Goal: Information Seeking & Learning: Learn about a topic

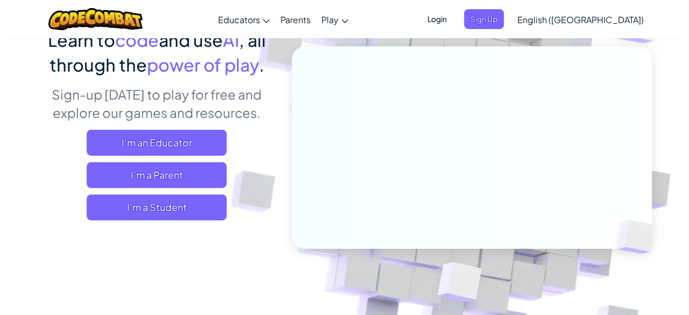
scroll to position [108, 0]
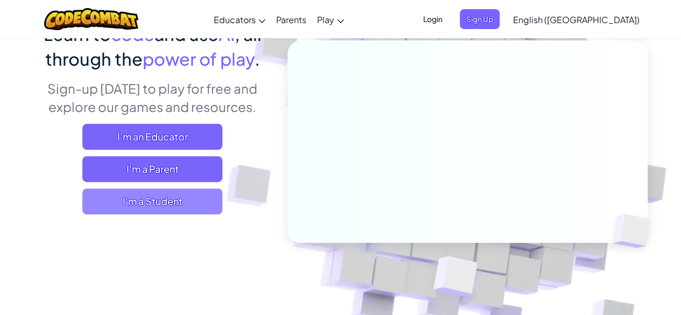
click at [187, 202] on span "I'm a Student" at bounding box center [152, 201] width 140 height 26
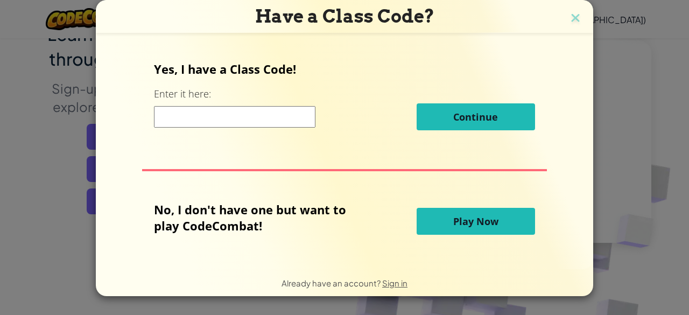
click at [283, 116] on input at bounding box center [234, 117] width 161 height 22
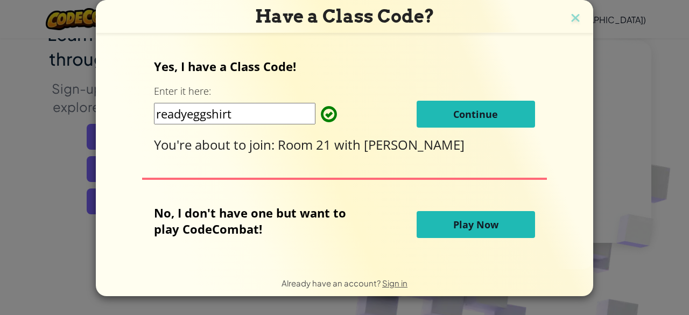
type input "readyeggshirt"
click at [474, 110] on span "Continue" at bounding box center [475, 114] width 45 height 13
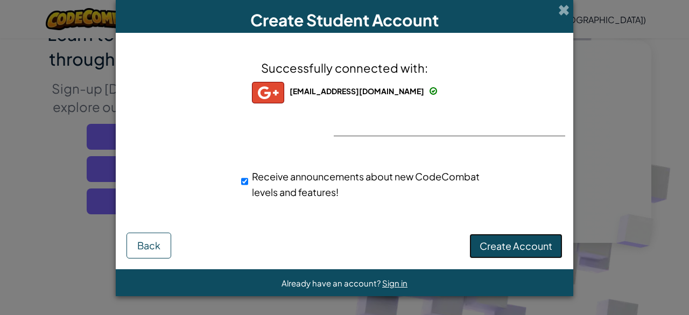
click at [514, 247] on span "Create Account" at bounding box center [516, 246] width 73 height 12
click at [504, 246] on button "Create Account" at bounding box center [515, 246] width 93 height 25
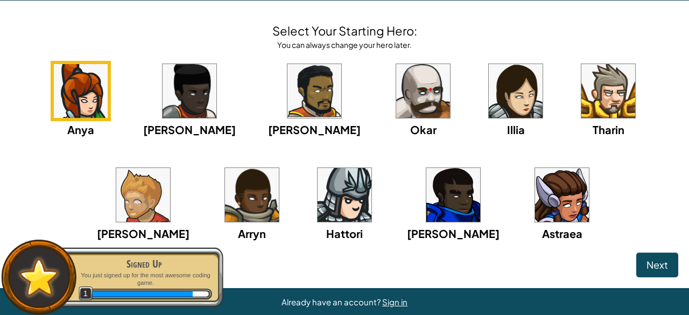
scroll to position [48, 0]
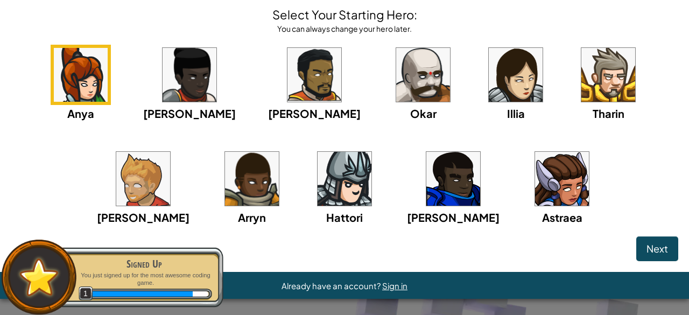
click at [535, 177] on img at bounding box center [562, 179] width 54 height 54
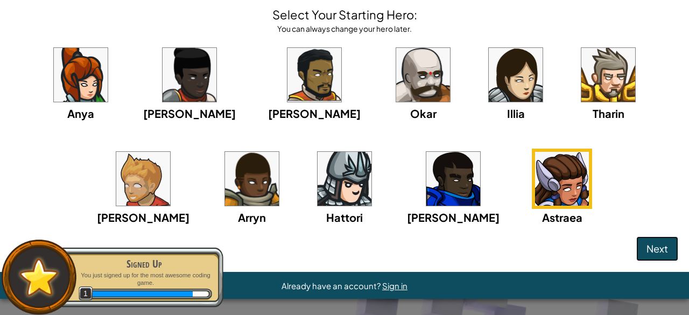
click at [647, 245] on span "Next" at bounding box center [658, 248] width 22 height 12
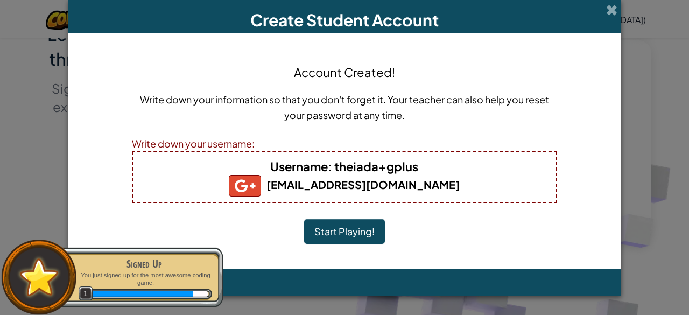
scroll to position [0, 0]
click at [360, 232] on button "Start Playing!" at bounding box center [344, 231] width 81 height 25
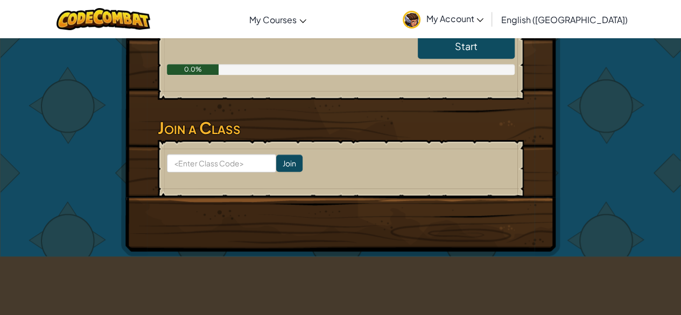
scroll to position [215, 0]
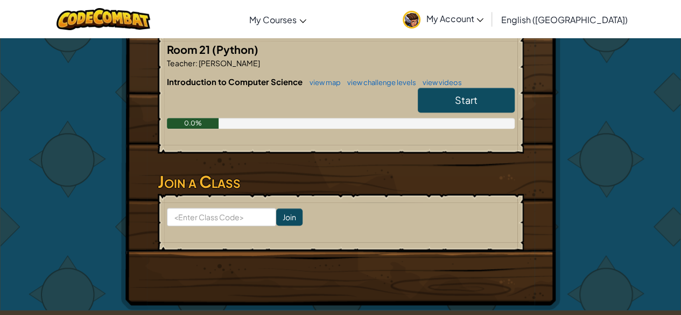
click at [472, 99] on span "Start" at bounding box center [466, 100] width 23 height 12
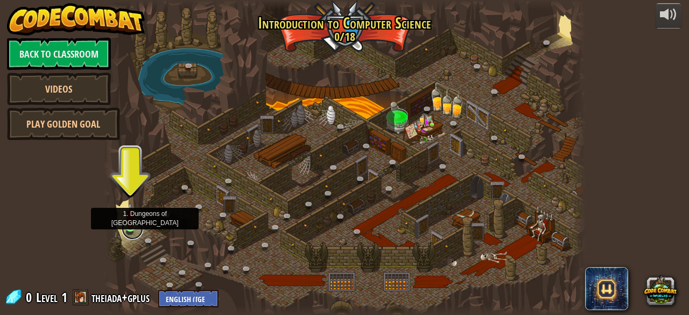
click at [127, 228] on link at bounding box center [133, 229] width 22 height 22
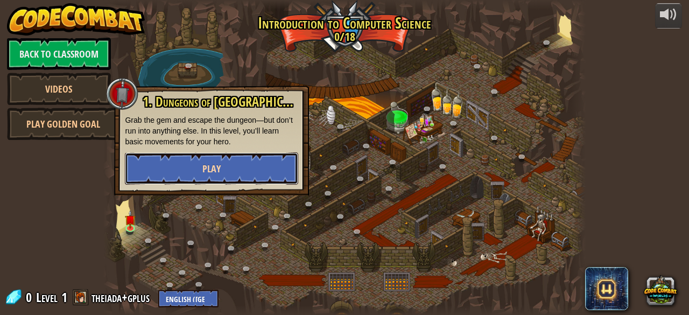
click at [205, 177] on button "Play" at bounding box center [211, 168] width 173 height 32
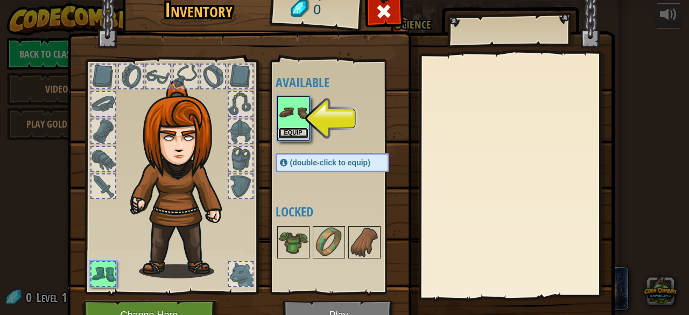
click at [292, 132] on button "Equip" at bounding box center [293, 133] width 30 height 11
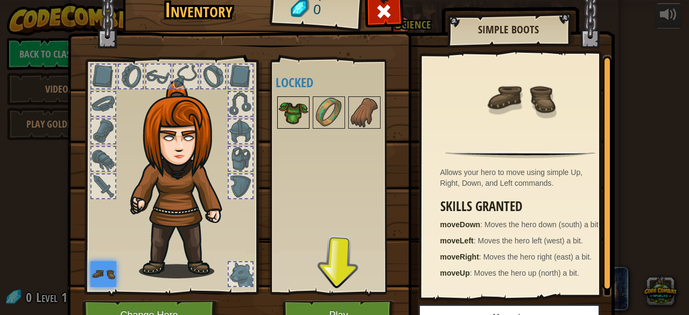
click at [293, 115] on img at bounding box center [293, 112] width 30 height 30
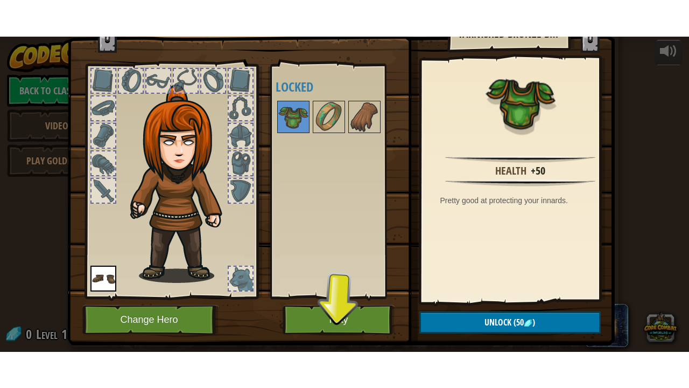
scroll to position [56, 0]
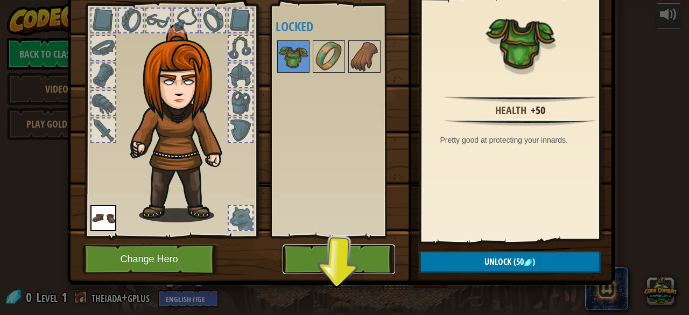
click at [324, 258] on button "Play" at bounding box center [339, 259] width 113 height 30
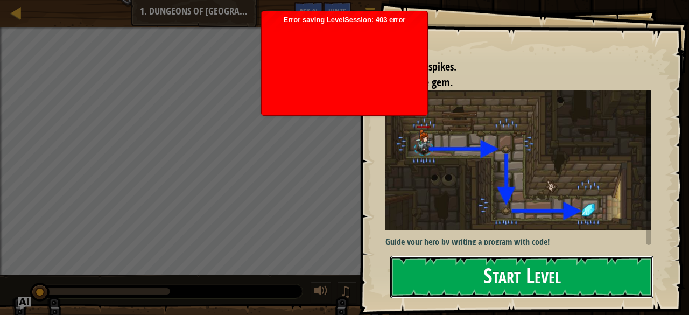
click at [525, 276] on button "Start Level" at bounding box center [521, 277] width 263 height 43
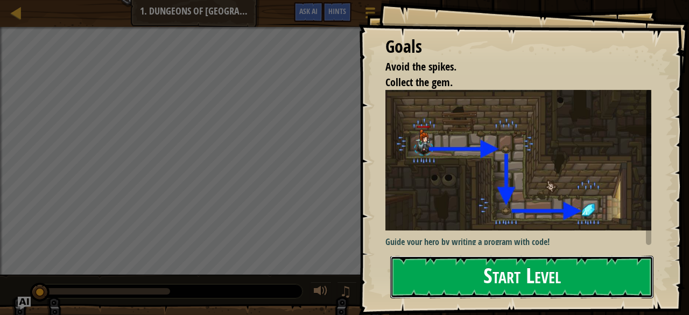
click at [490, 277] on button "Start Level" at bounding box center [521, 277] width 263 height 43
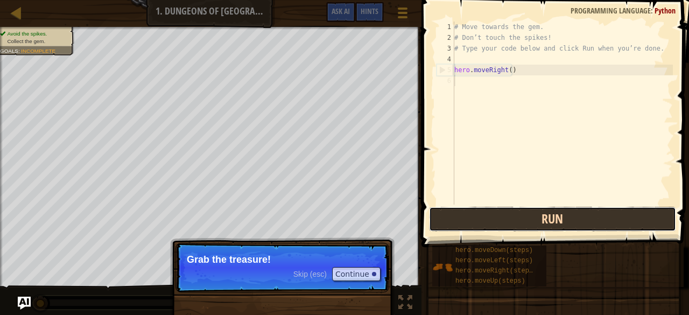
click at [497, 220] on button "Run" at bounding box center [552, 219] width 247 height 25
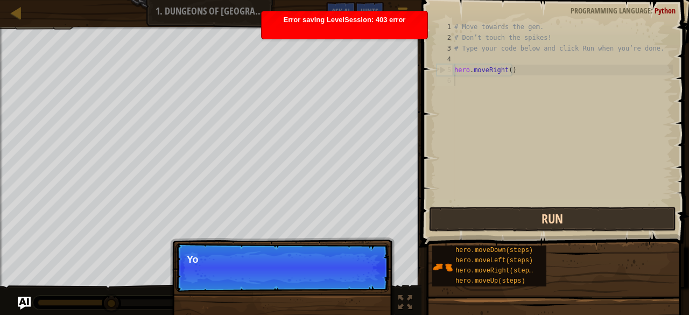
scroll to position [5, 0]
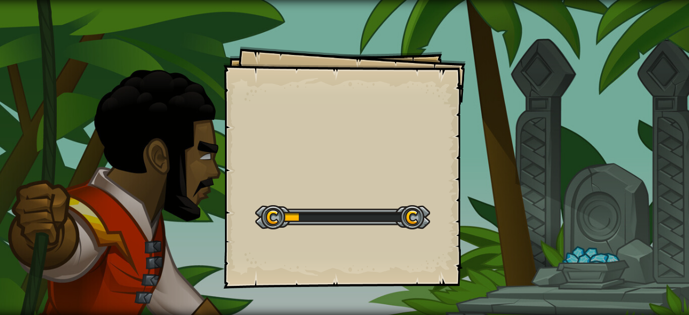
click at [406, 201] on div "Start Level" at bounding box center [342, 215] width 175 height 43
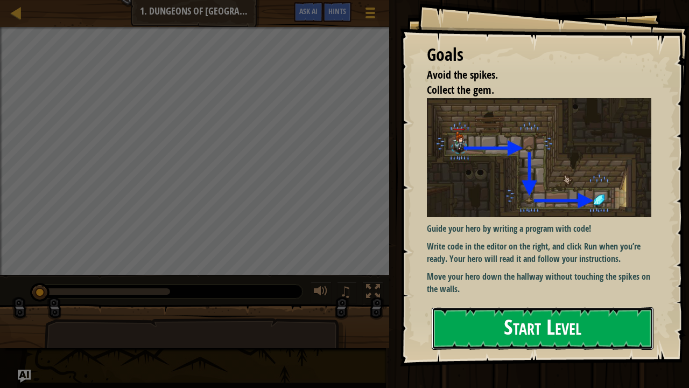
click at [491, 314] on button "Start Level" at bounding box center [543, 328] width 222 height 43
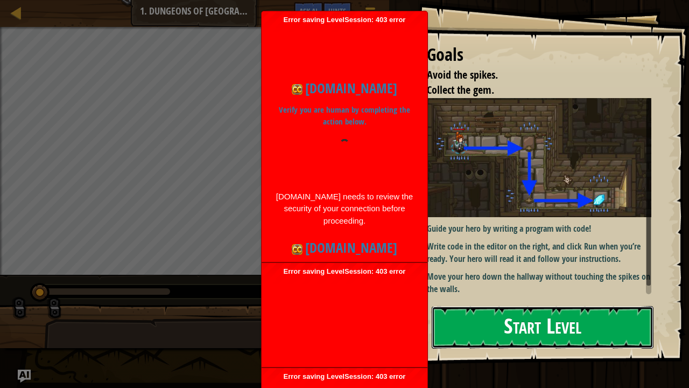
click at [511, 322] on button "Start Level" at bounding box center [543, 327] width 222 height 43
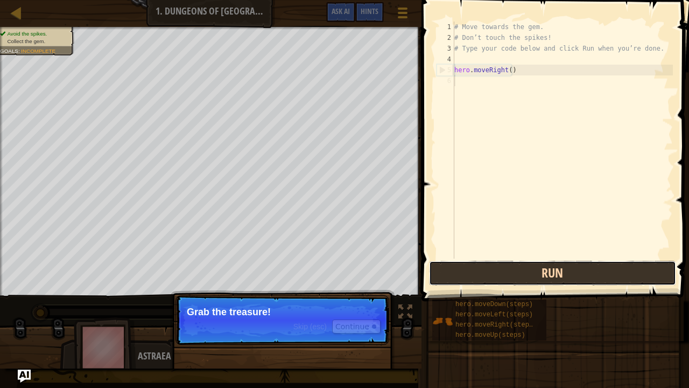
click at [531, 275] on button "Run" at bounding box center [552, 273] width 247 height 25
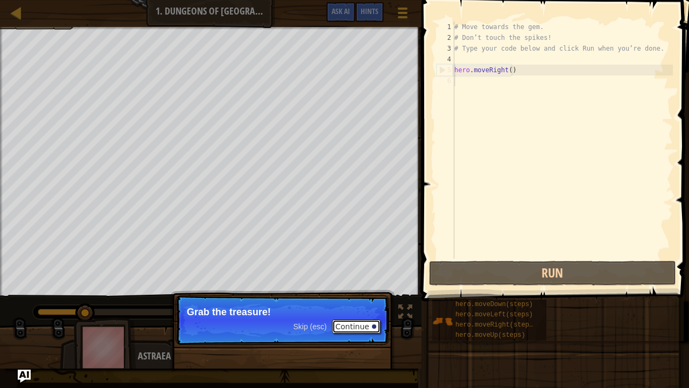
click at [366, 325] on button "Continue" at bounding box center [356, 326] width 48 height 14
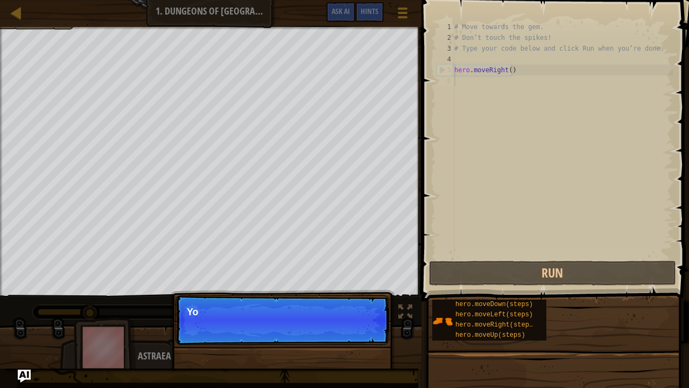
scroll to position [5, 0]
click at [361, 329] on p "Skip (esc) Continue You can use these methods." at bounding box center [282, 320] width 214 height 50
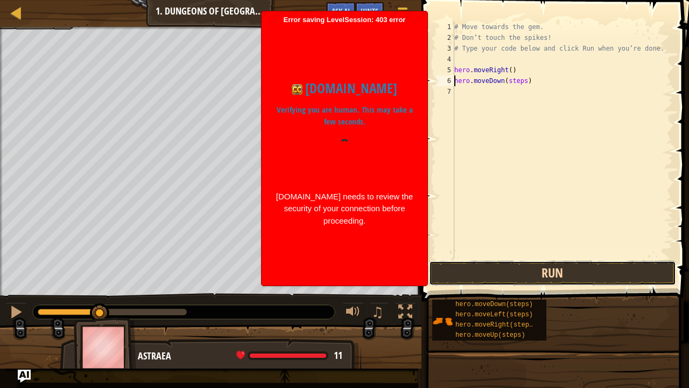
click at [509, 271] on button "Run" at bounding box center [552, 273] width 247 height 25
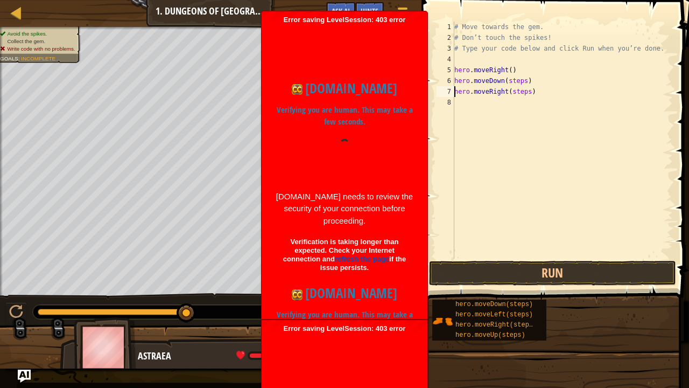
click at [525, 88] on div "# Move towards the gem. # Don’t touch the spikes! # Type your code below and cl…" at bounding box center [562, 151] width 221 height 258
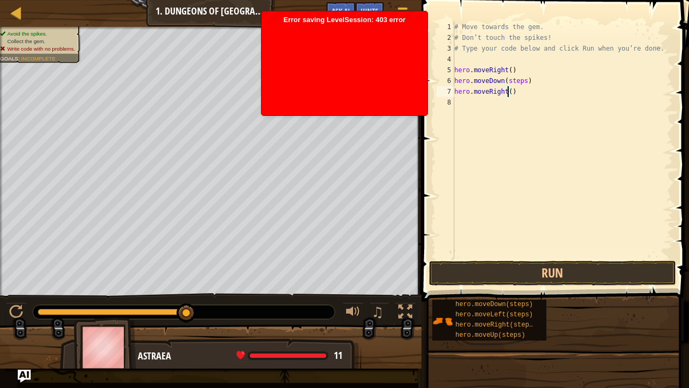
type textarea "hero.moveDown(steps)"
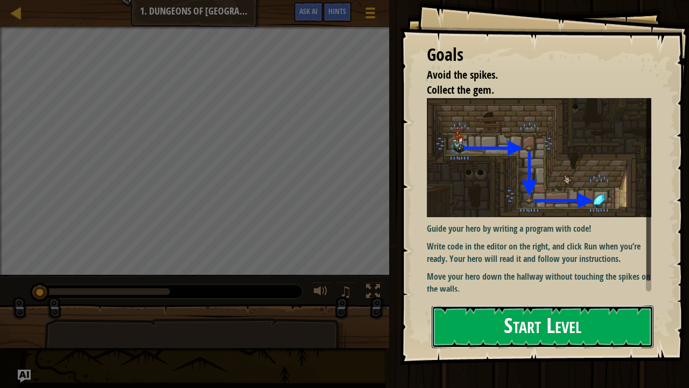
click at [588, 334] on button "Start Level" at bounding box center [543, 326] width 222 height 43
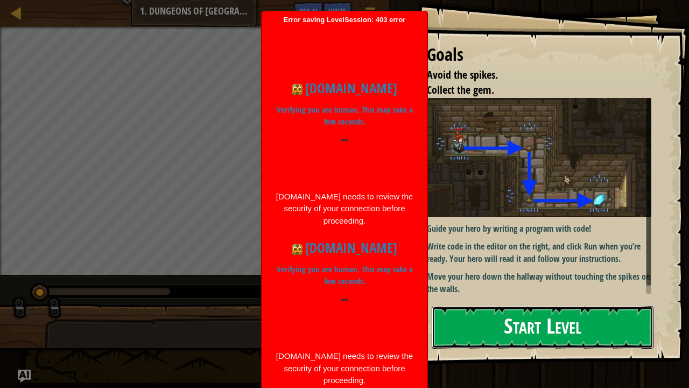
click at [490, 325] on button "Start Level" at bounding box center [543, 327] width 222 height 43
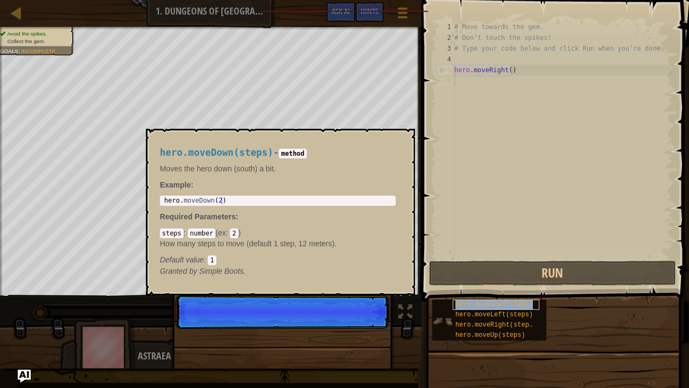
scroll to position [5, 0]
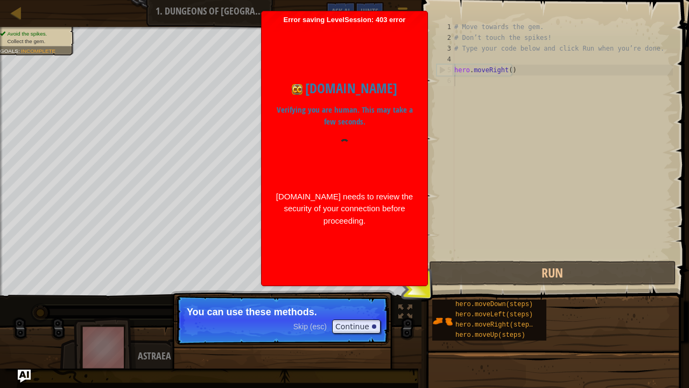
click at [525, 82] on div "# Move towards the gem. # Don’t touch the spikes! # Type your code below and cl…" at bounding box center [562, 151] width 221 height 258
